Goal: Information Seeking & Learning: Find specific fact

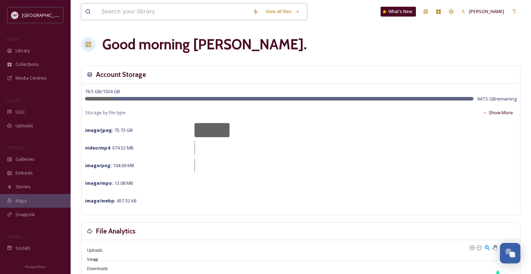
click at [121, 14] on input at bounding box center [173, 12] width 151 height 16
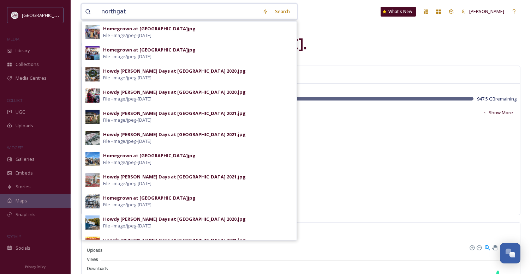
type input "northgate"
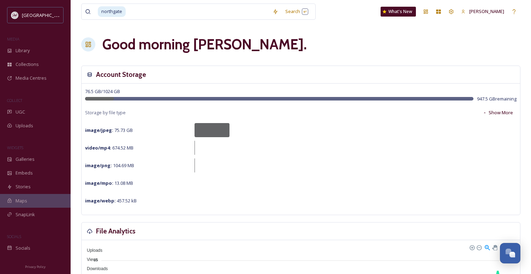
click at [367, 157] on div "76.5 GB / 1024 GB 947.5 GB remaining Storage by file type Show More image/jpeg …" at bounding box center [301, 149] width 438 height 131
click at [168, 11] on input at bounding box center [197, 12] width 143 height 16
type input "n"
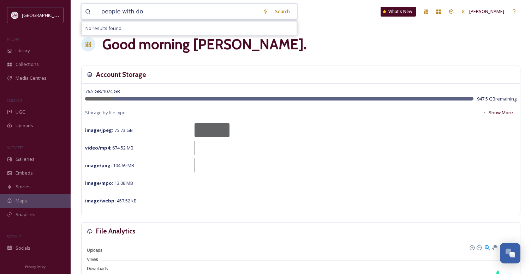
type input "people with dog"
click at [175, 10] on input at bounding box center [208, 12] width 136 height 16
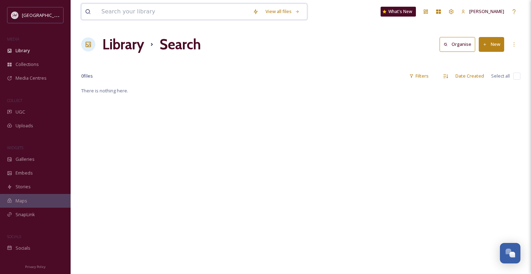
click at [106, 12] on input at bounding box center [173, 12] width 151 height 16
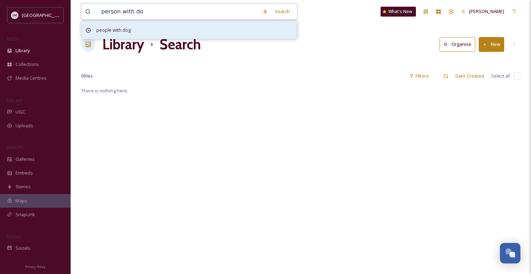
type input "person with dog"
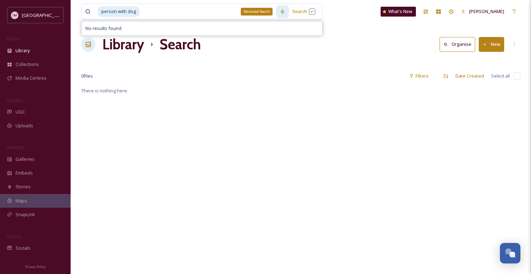
click at [282, 12] on icon at bounding box center [282, 12] width 4 height 6
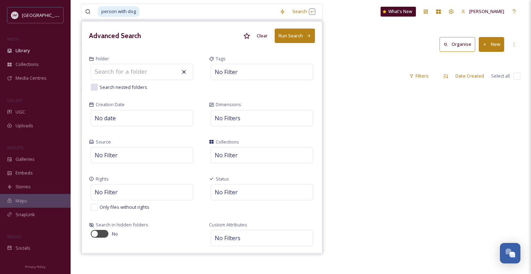
drag, startPoint x: 422, startPoint y: 143, endPoint x: 419, endPoint y: 142, distance: 3.8
click at [422, 143] on div "There is nothing here." at bounding box center [300, 223] width 439 height 274
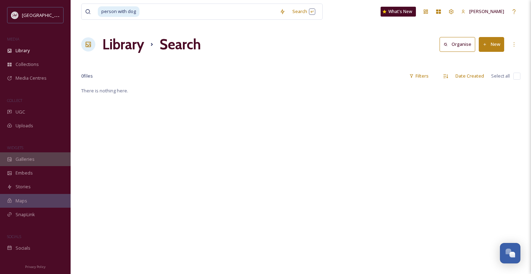
click at [22, 162] on span "Galleries" at bounding box center [25, 159] width 19 height 7
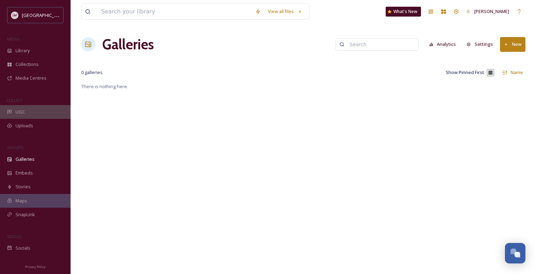
click at [21, 112] on span "UGC" at bounding box center [21, 112] width 10 height 7
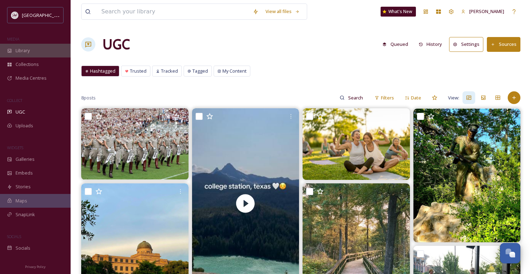
click at [28, 50] on span "Library" at bounding box center [23, 50] width 14 height 7
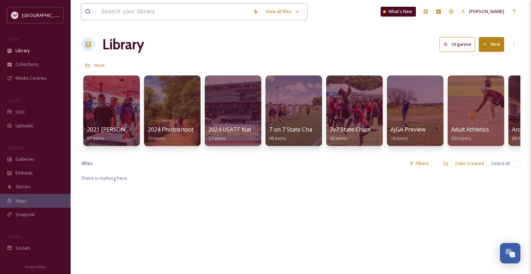
click at [140, 15] on input at bounding box center [173, 12] width 151 height 16
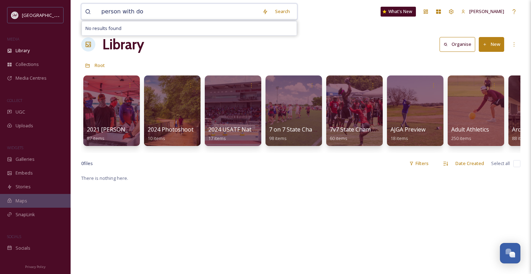
type input "person with dog"
type input "p"
type input "dogs"
